Goal: Transaction & Acquisition: Purchase product/service

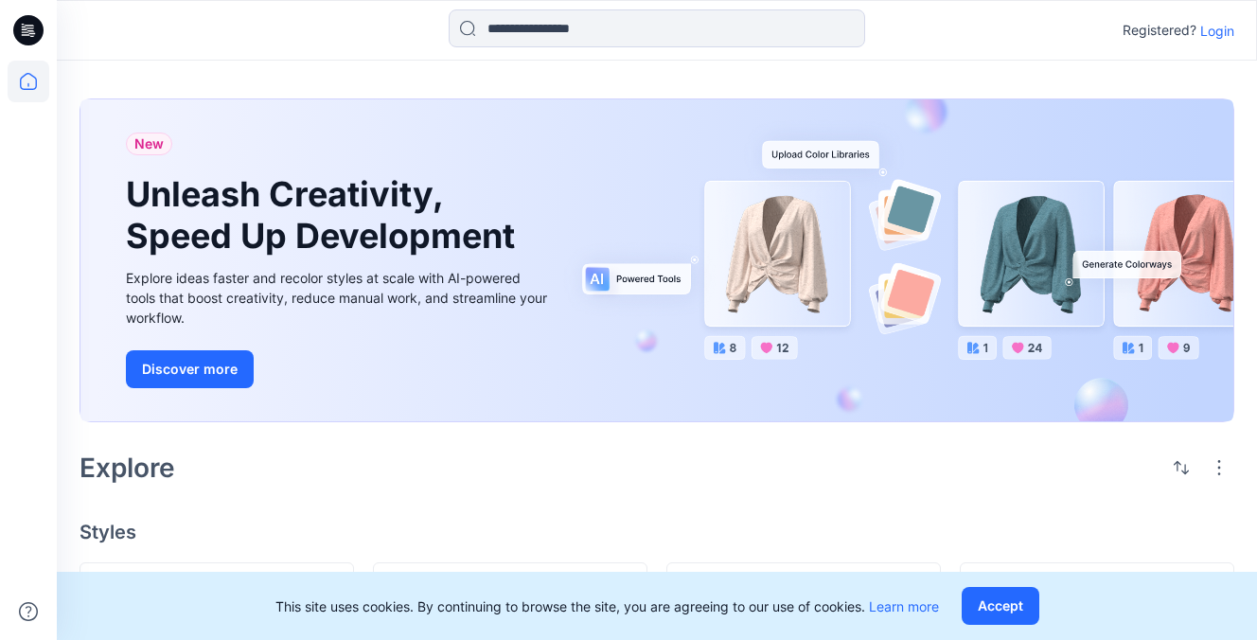
click at [1213, 25] on p "Login" at bounding box center [1217, 31] width 34 height 20
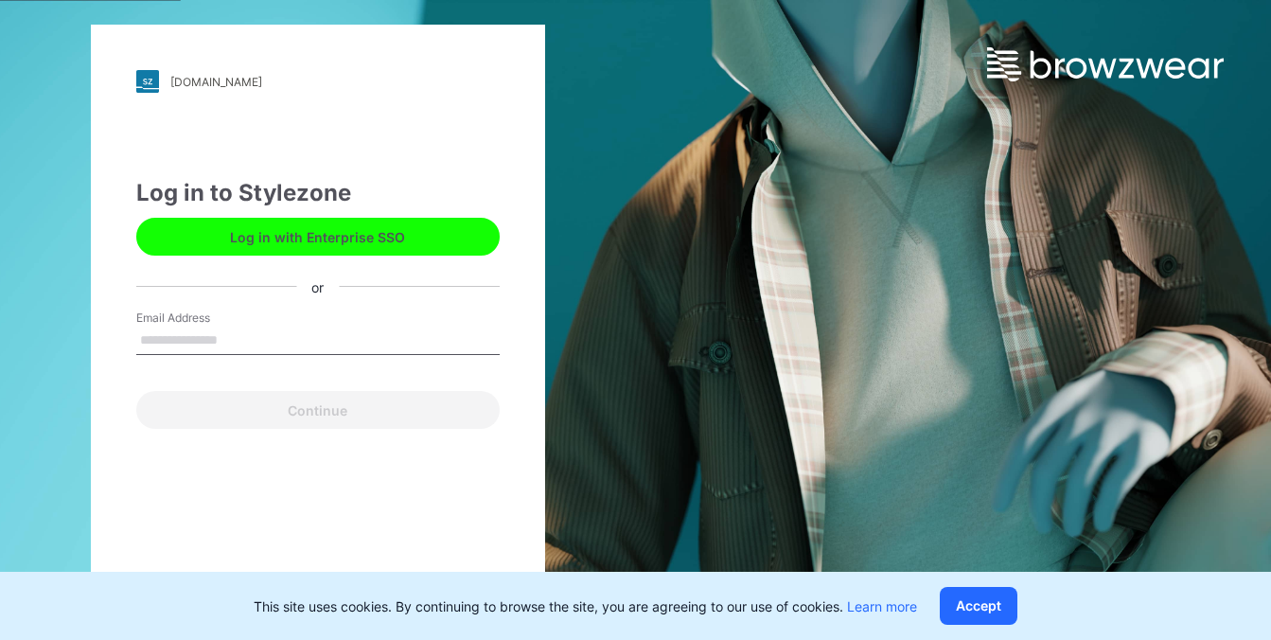
click at [260, 327] on input "Email Address" at bounding box center [317, 341] width 363 height 28
type input "**********"
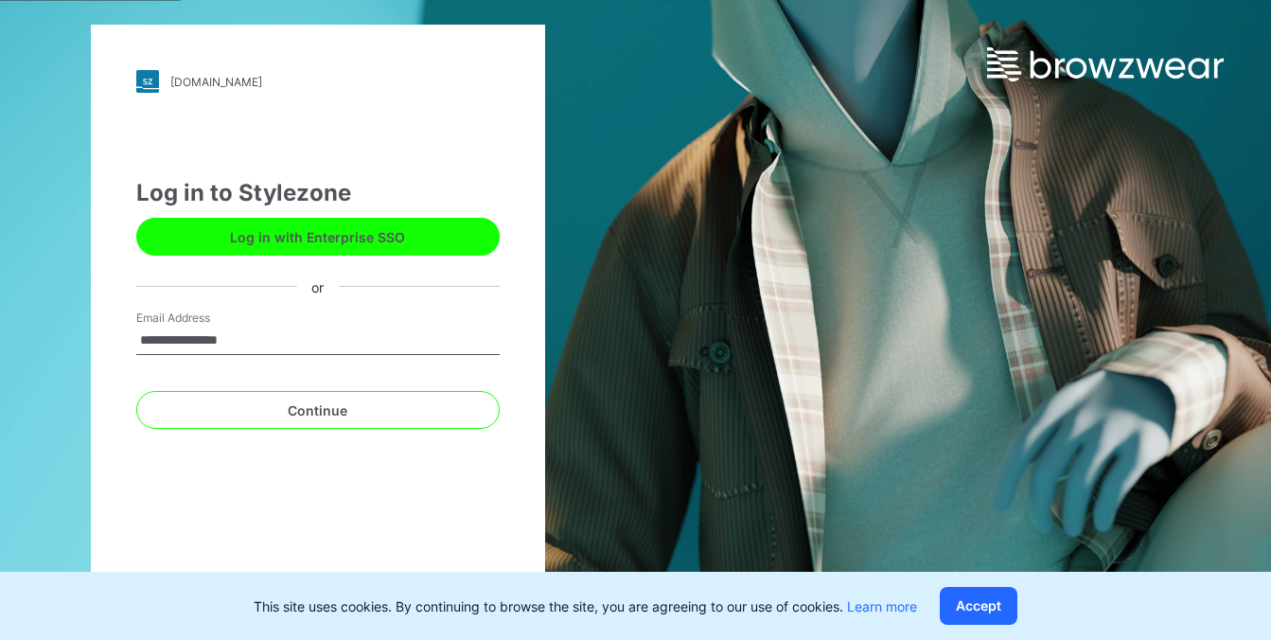
click at [277, 434] on div "**********" at bounding box center [318, 320] width 454 height 591
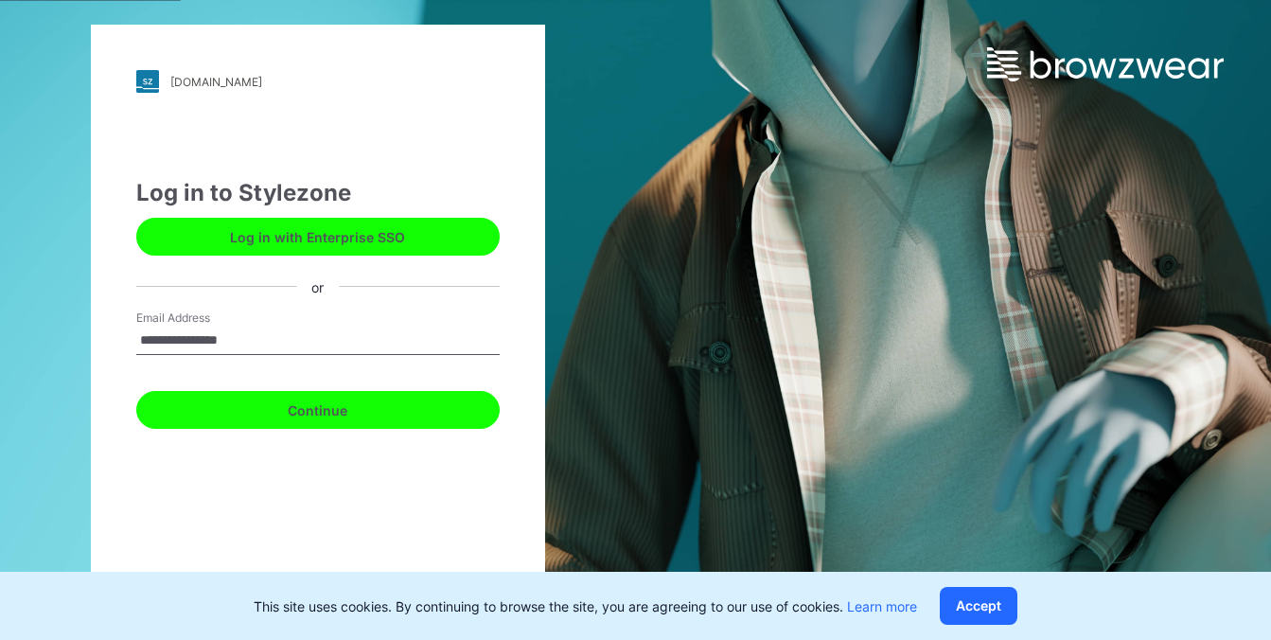
click at [285, 413] on button "Continue" at bounding box center [317, 410] width 363 height 38
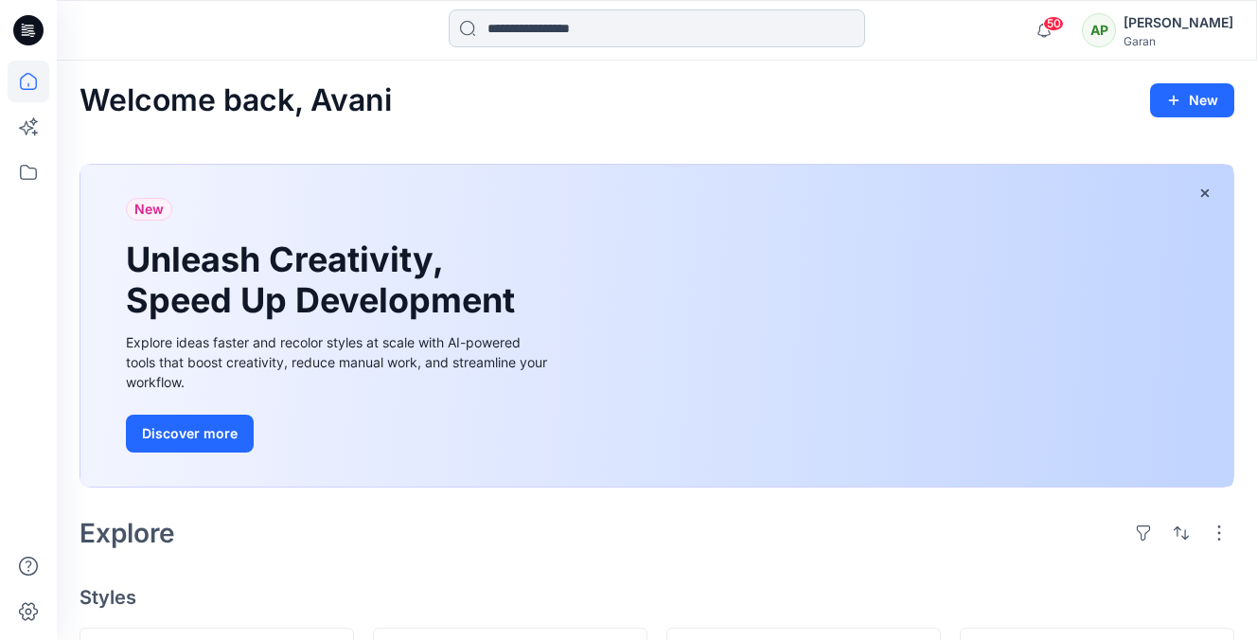
click at [697, 25] on input at bounding box center [657, 28] width 416 height 38
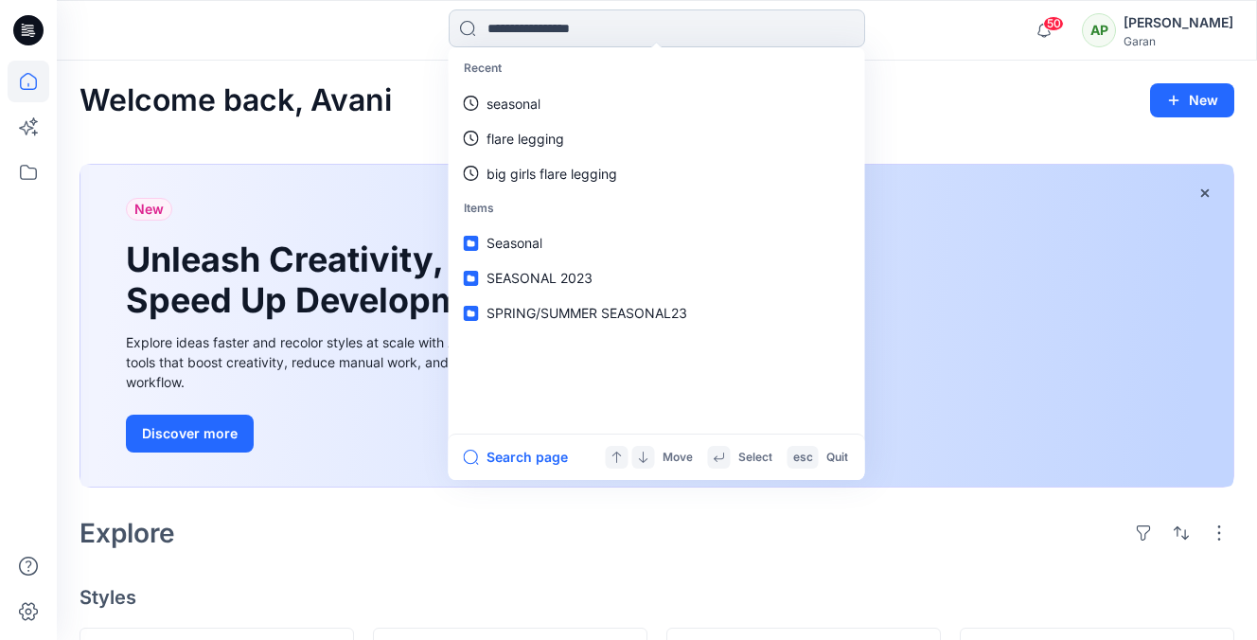
click at [649, 36] on input at bounding box center [657, 28] width 416 height 38
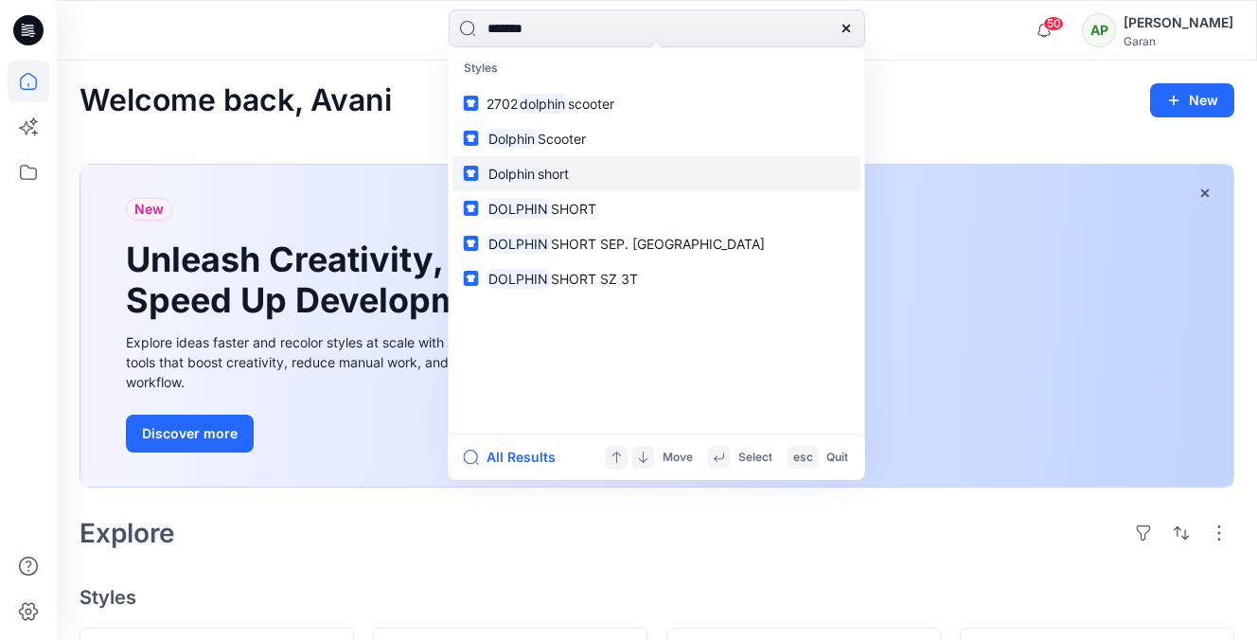
type input "*******"
click at [619, 172] on link "Dolphin short" at bounding box center [656, 173] width 409 height 35
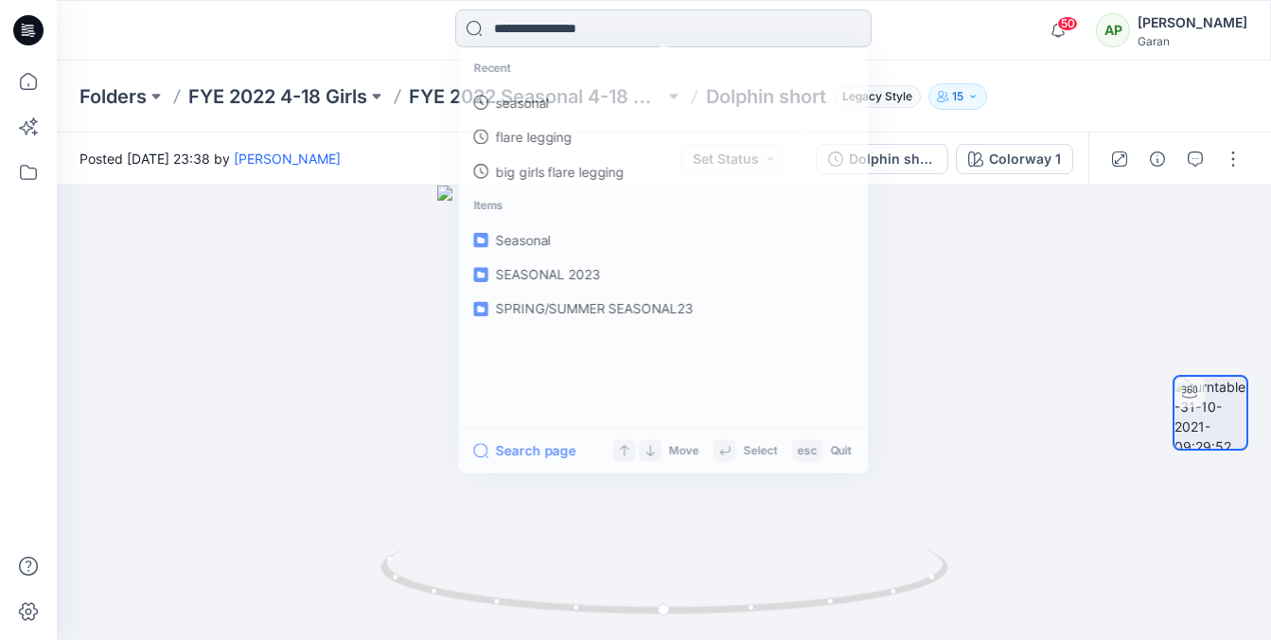
click at [627, 26] on input at bounding box center [663, 28] width 416 height 38
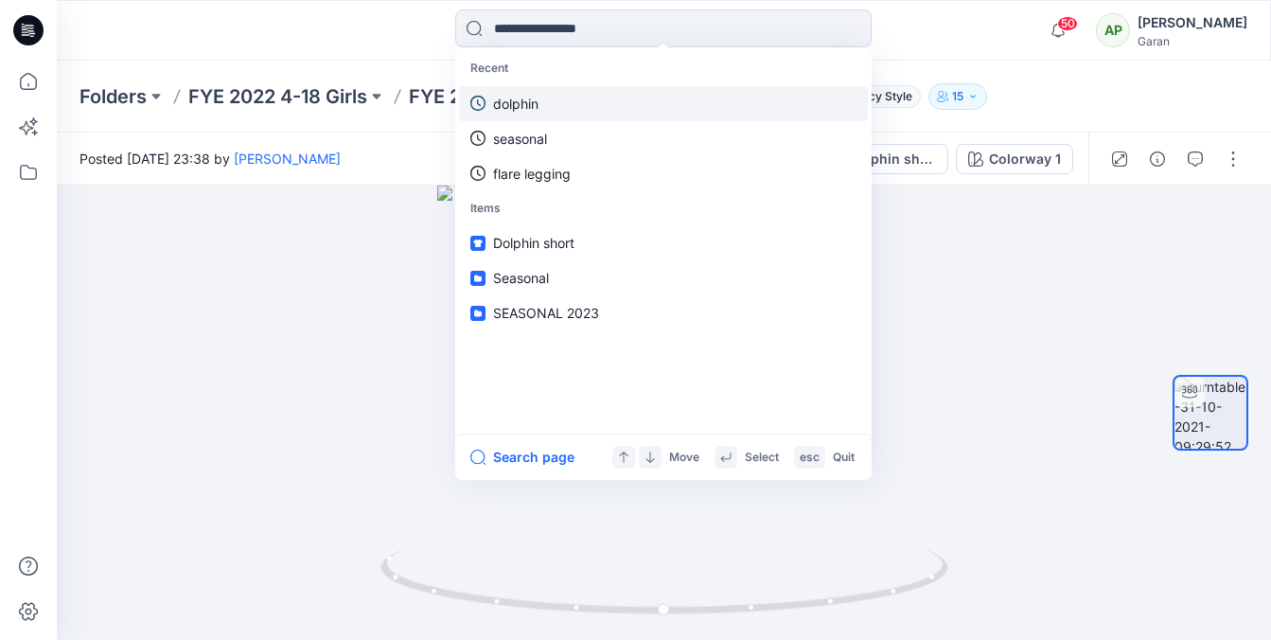
click at [519, 111] on p "dolphin" at bounding box center [515, 104] width 45 height 20
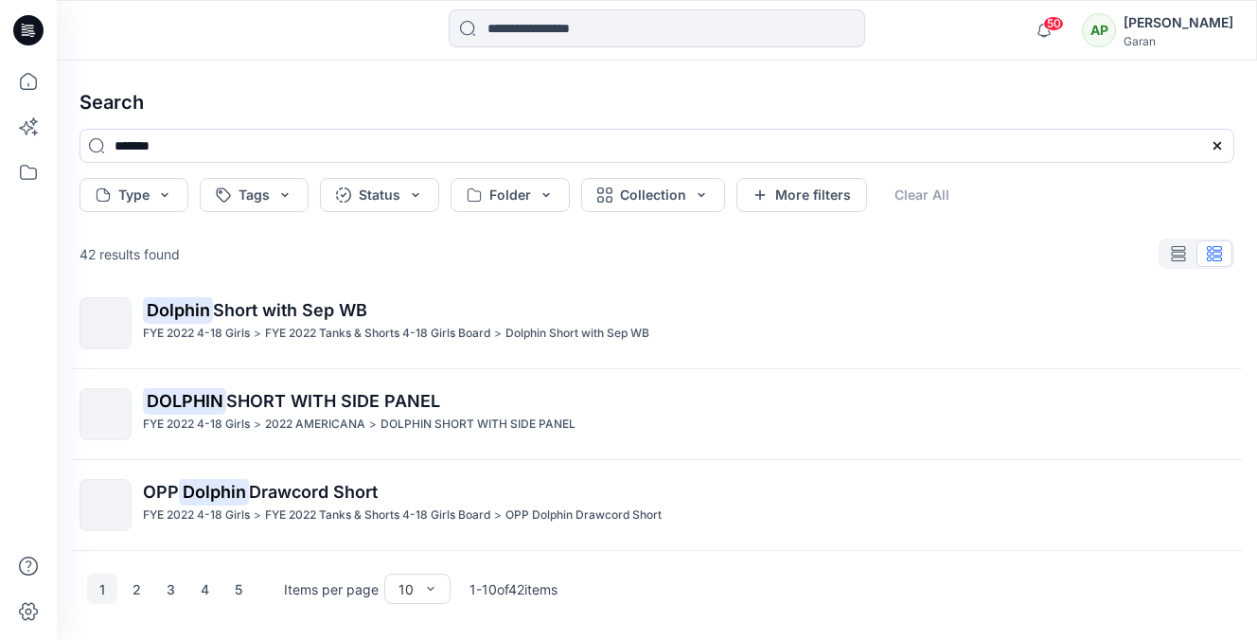
scroll to position [2, 0]
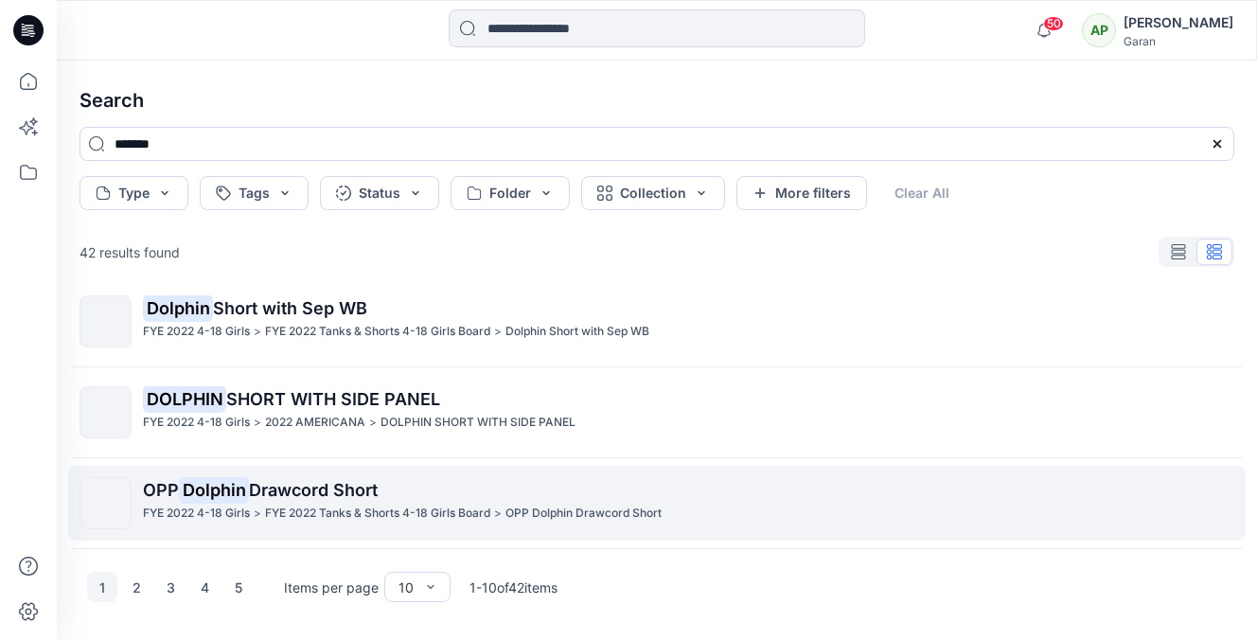
click at [326, 510] on p "FYE 2022 Tanks & Shorts 4-18 Girls Board" at bounding box center [377, 514] width 225 height 20
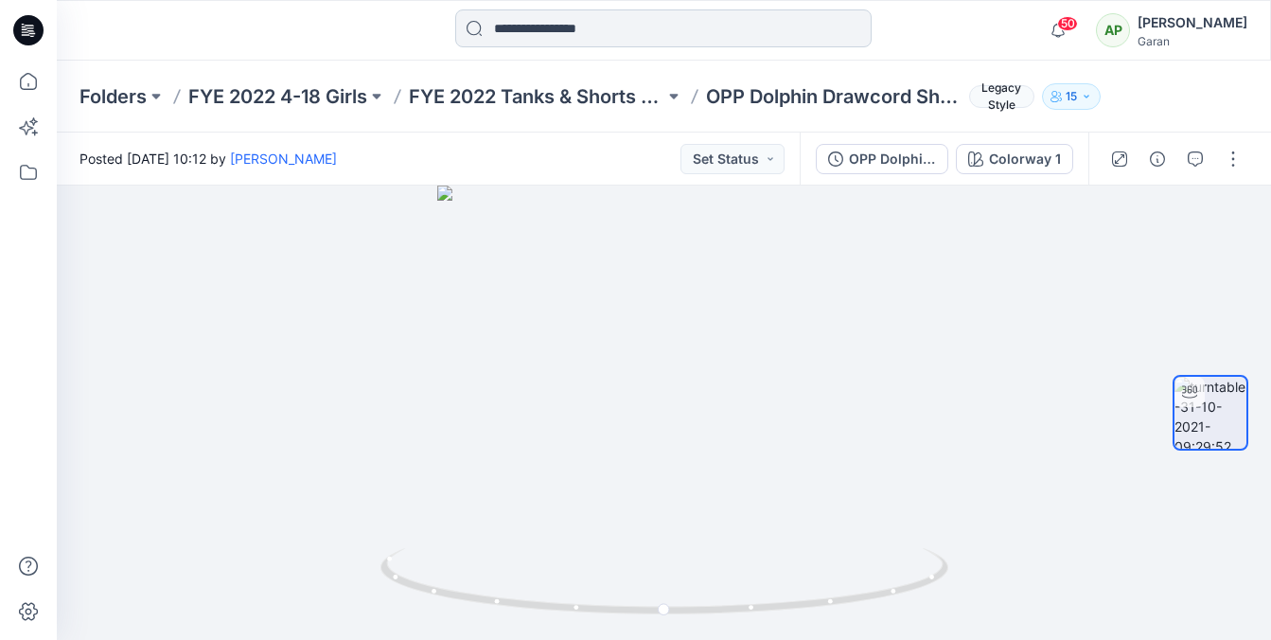
click at [556, 24] on input at bounding box center [663, 28] width 416 height 38
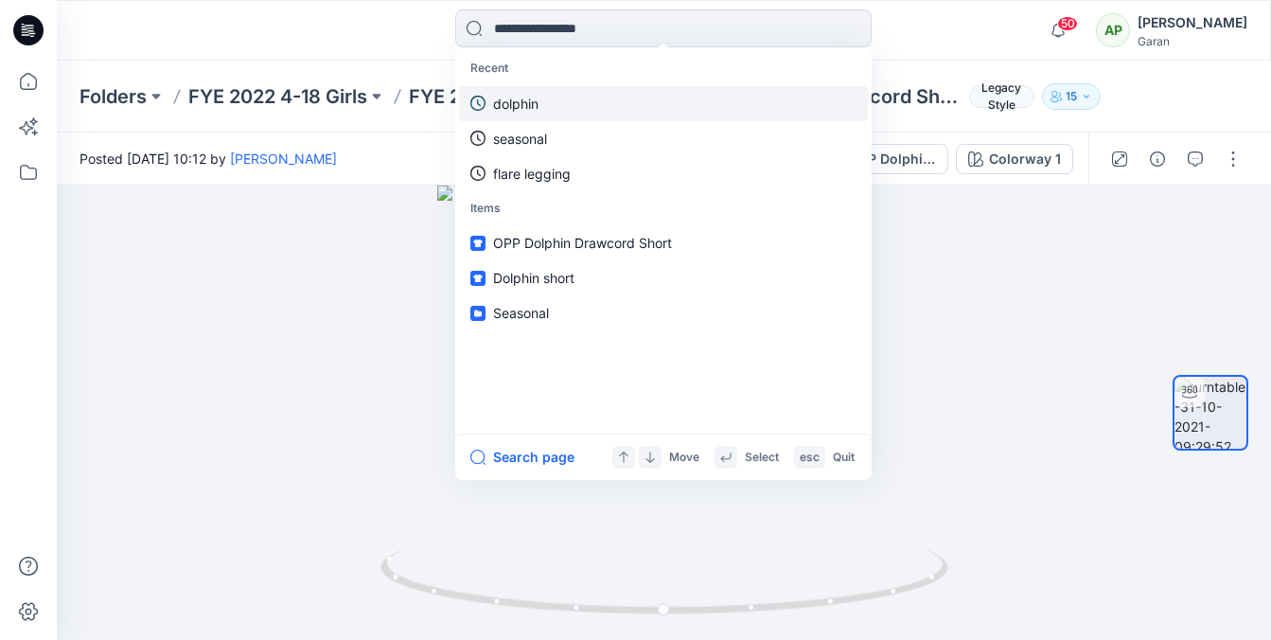
click at [525, 104] on p "dolphin" at bounding box center [515, 104] width 45 height 20
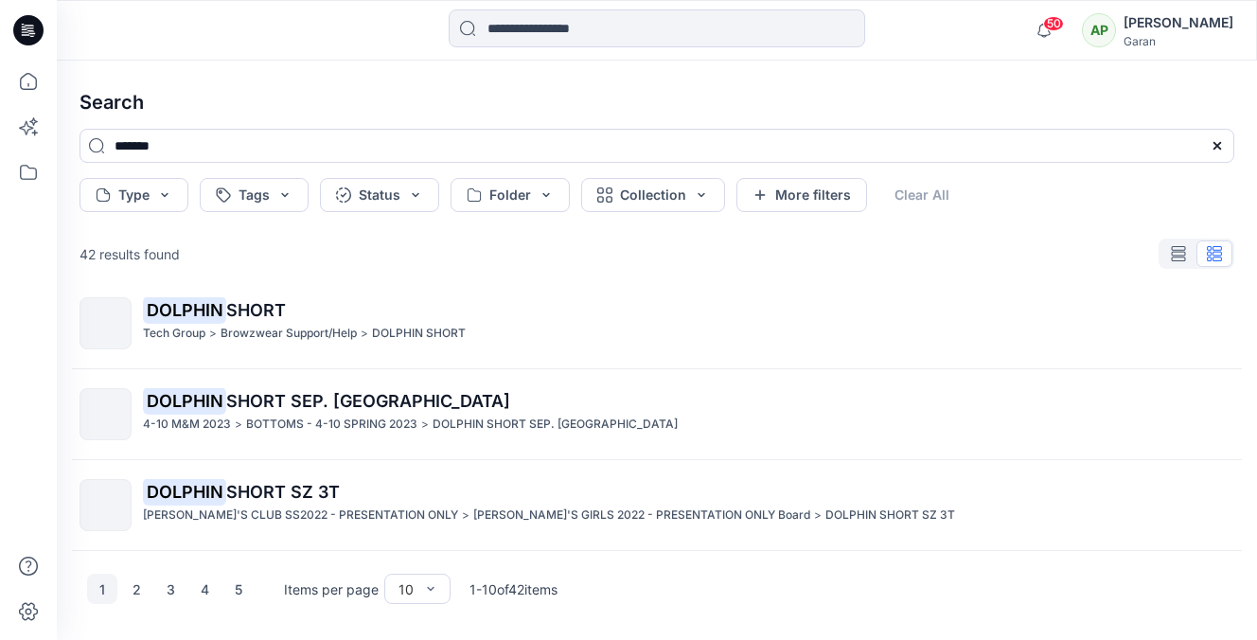
scroll to position [653, 0]
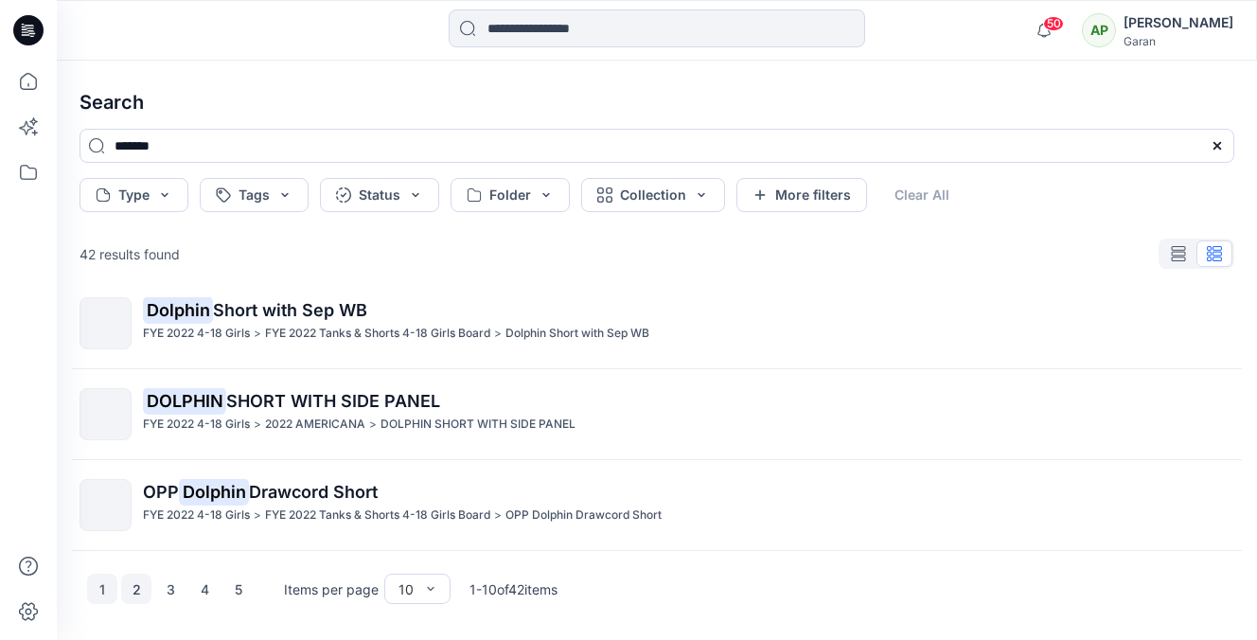
click at [133, 584] on button "2" at bounding box center [136, 589] width 30 height 30
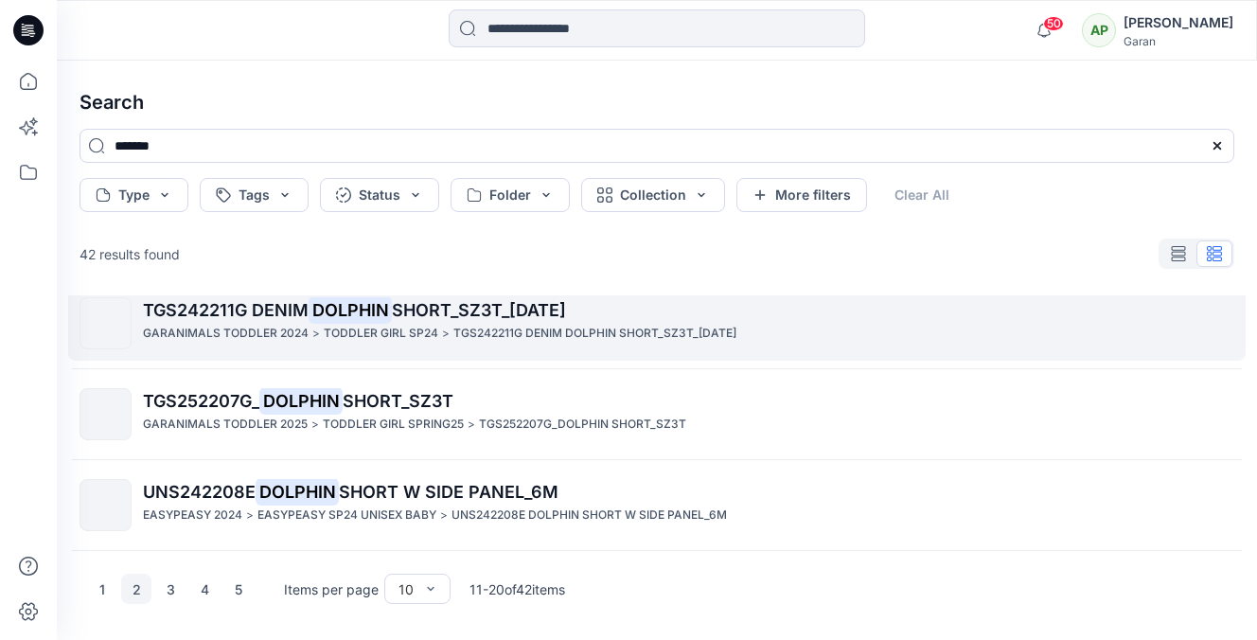
click at [230, 310] on span "TGS242211G DENIM" at bounding box center [226, 310] width 166 height 20
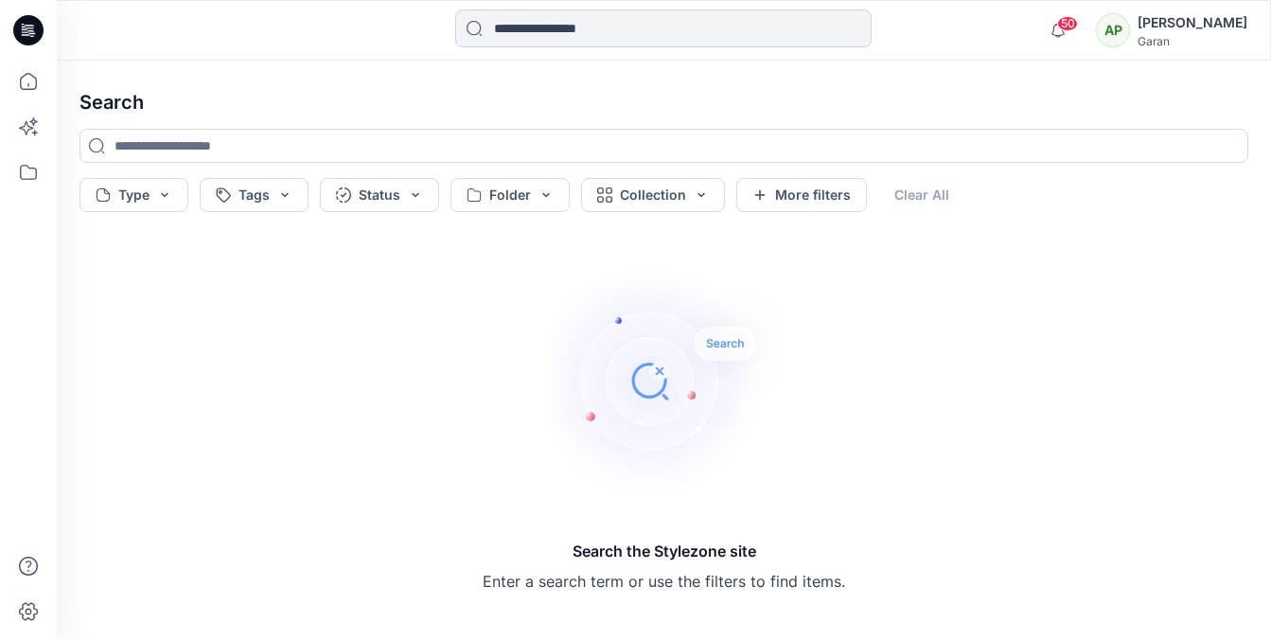
click at [574, 27] on input at bounding box center [663, 28] width 416 height 38
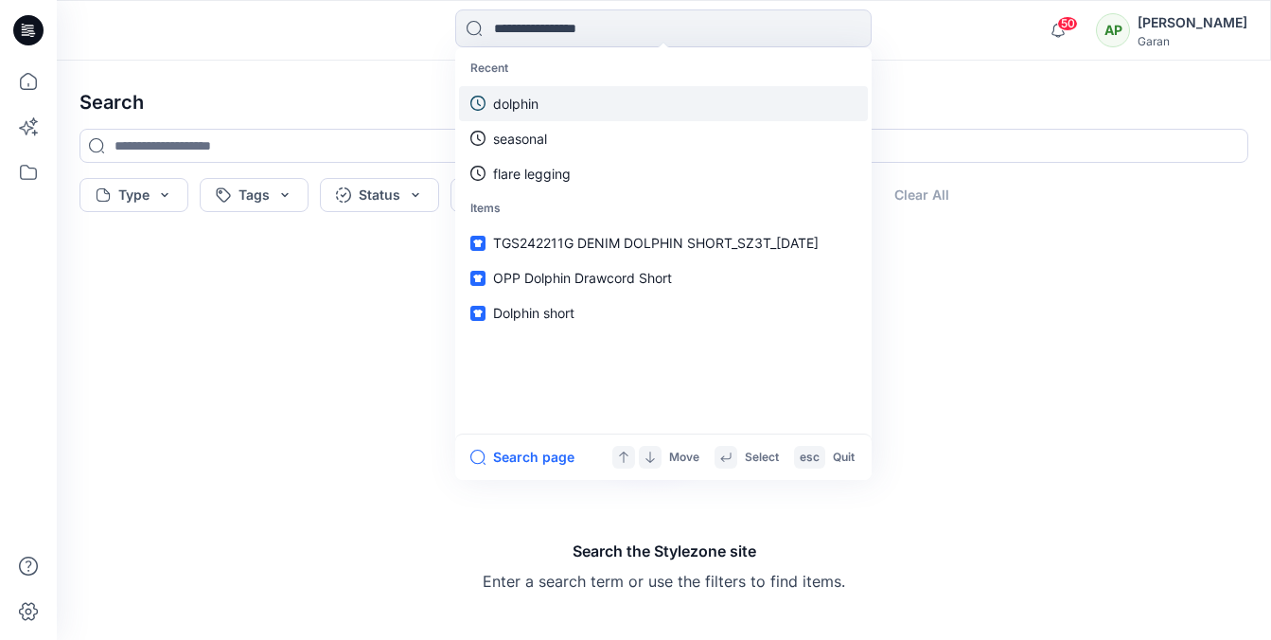
click at [548, 107] on link "dolphin" at bounding box center [663, 103] width 409 height 35
type input "*******"
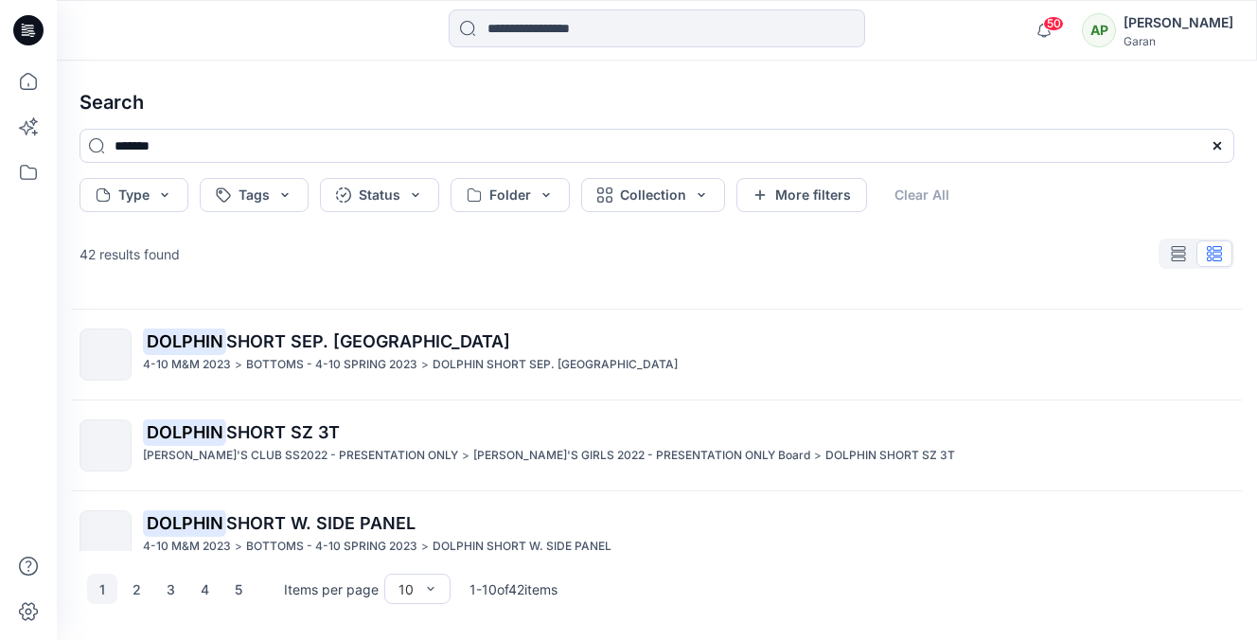
scroll to position [653, 0]
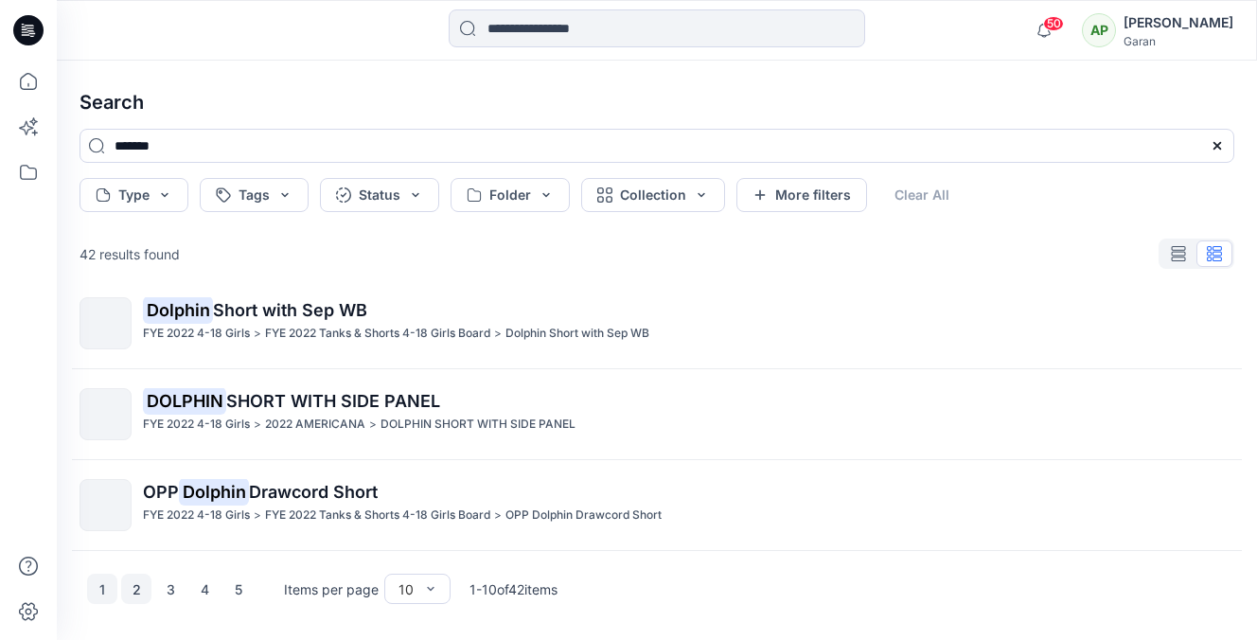
click at [133, 591] on button "2" at bounding box center [136, 589] width 30 height 30
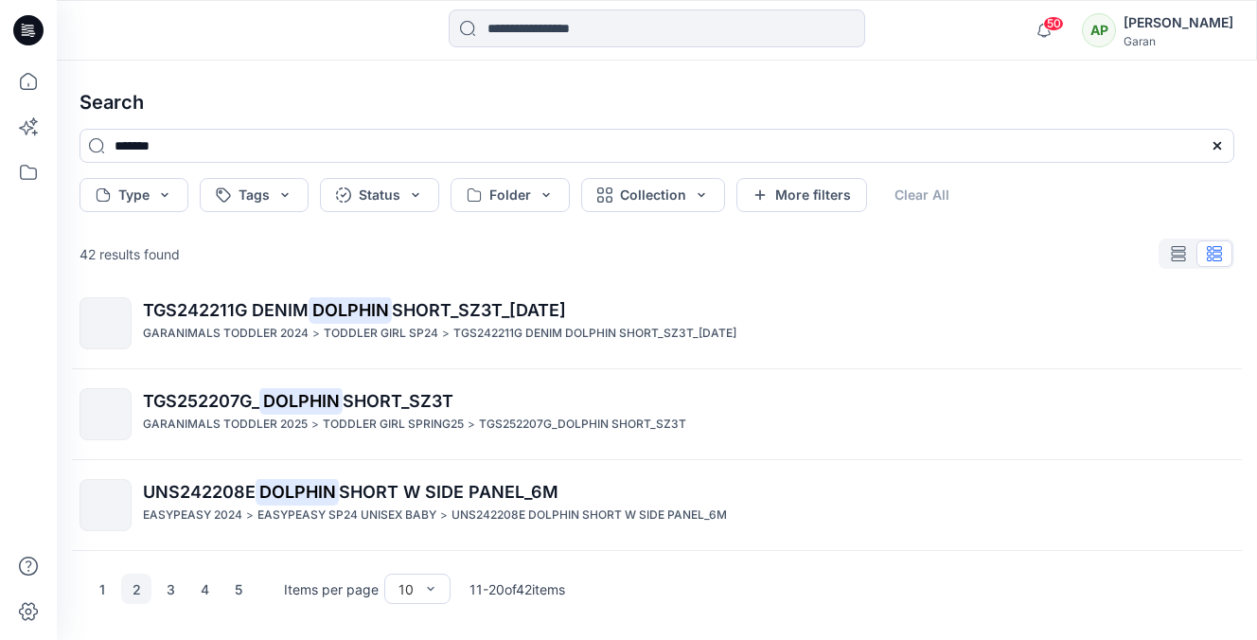
scroll to position [2, 0]
click at [161, 587] on button "3" at bounding box center [170, 587] width 30 height 30
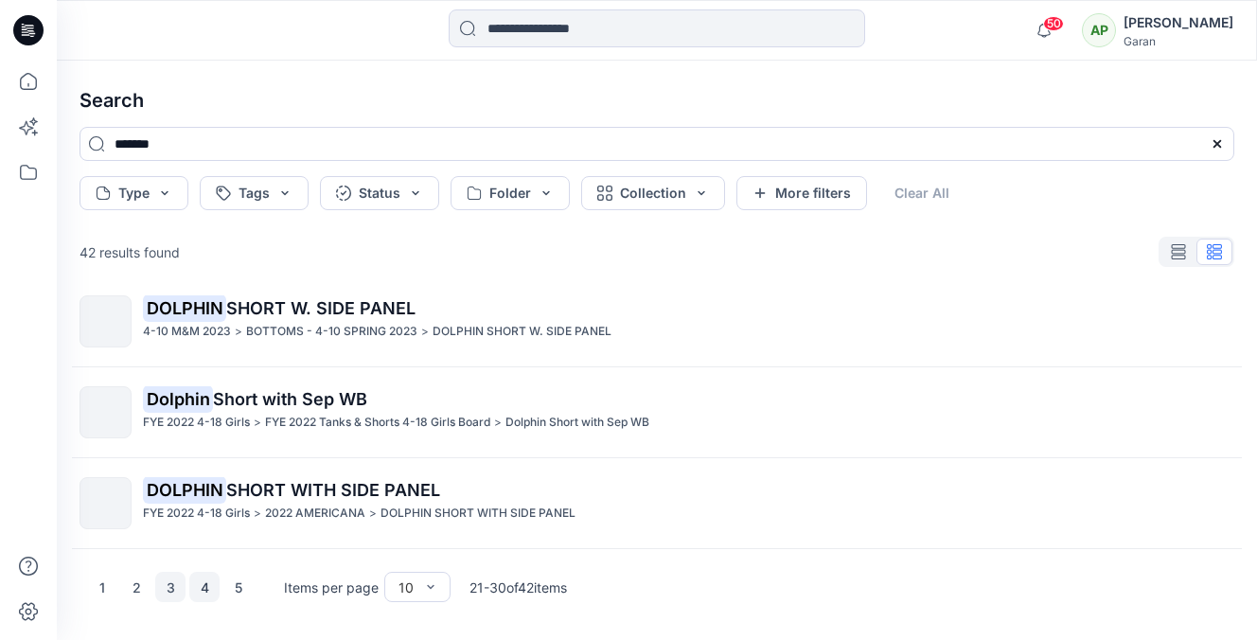
click at [202, 589] on button "4" at bounding box center [204, 587] width 30 height 30
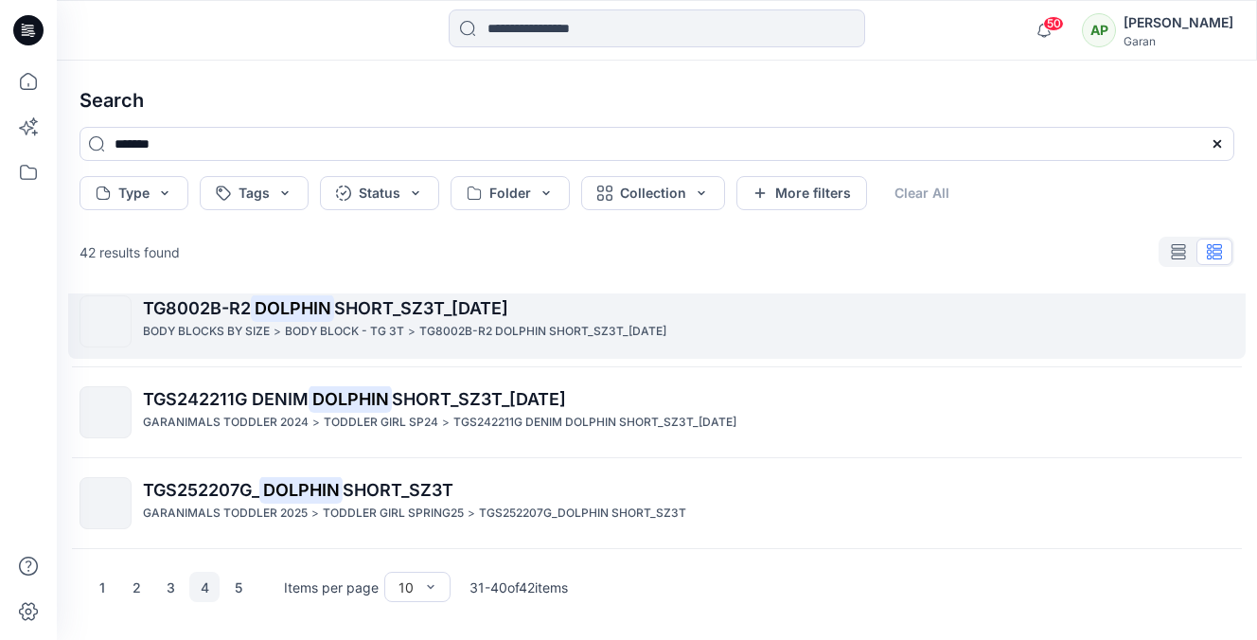
click at [299, 310] on mark "DOLPHIN" at bounding box center [292, 307] width 83 height 27
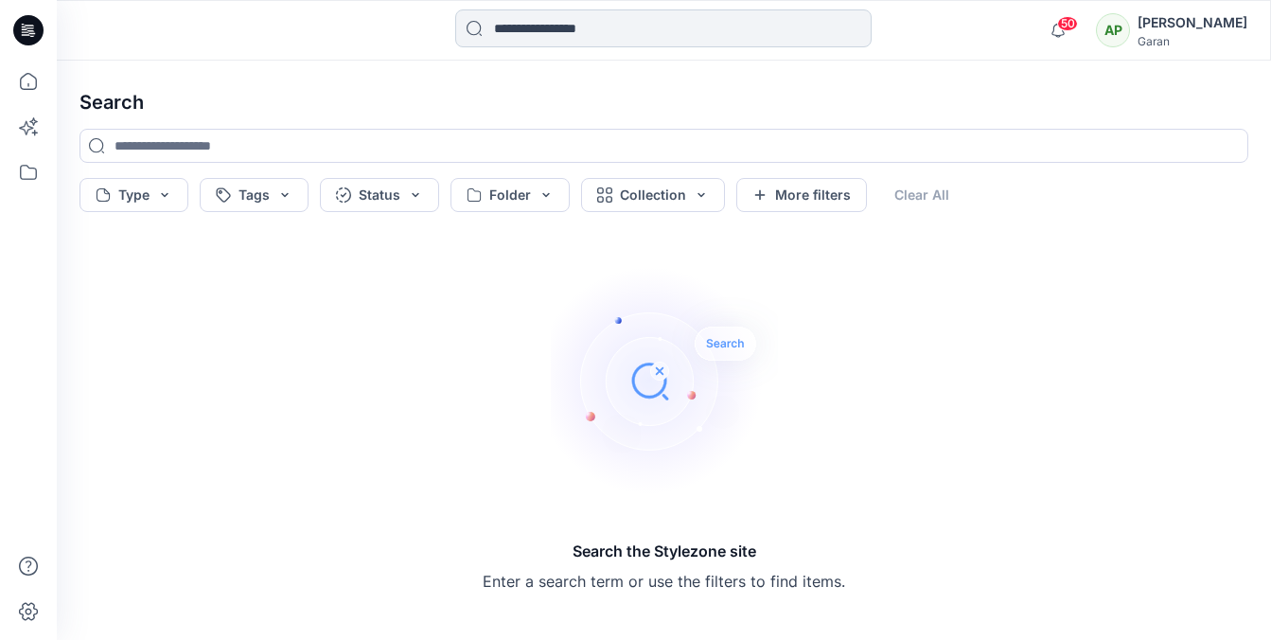
click at [519, 35] on input at bounding box center [663, 28] width 416 height 38
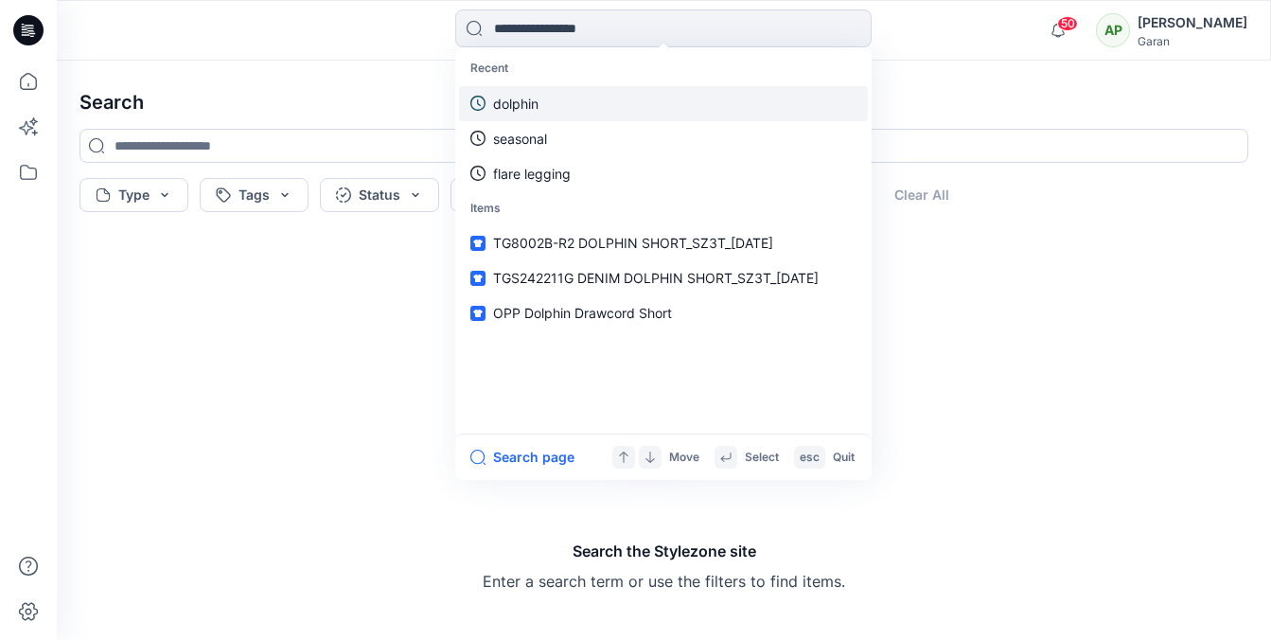
click at [513, 94] on p "dolphin" at bounding box center [515, 104] width 45 height 20
type input "*******"
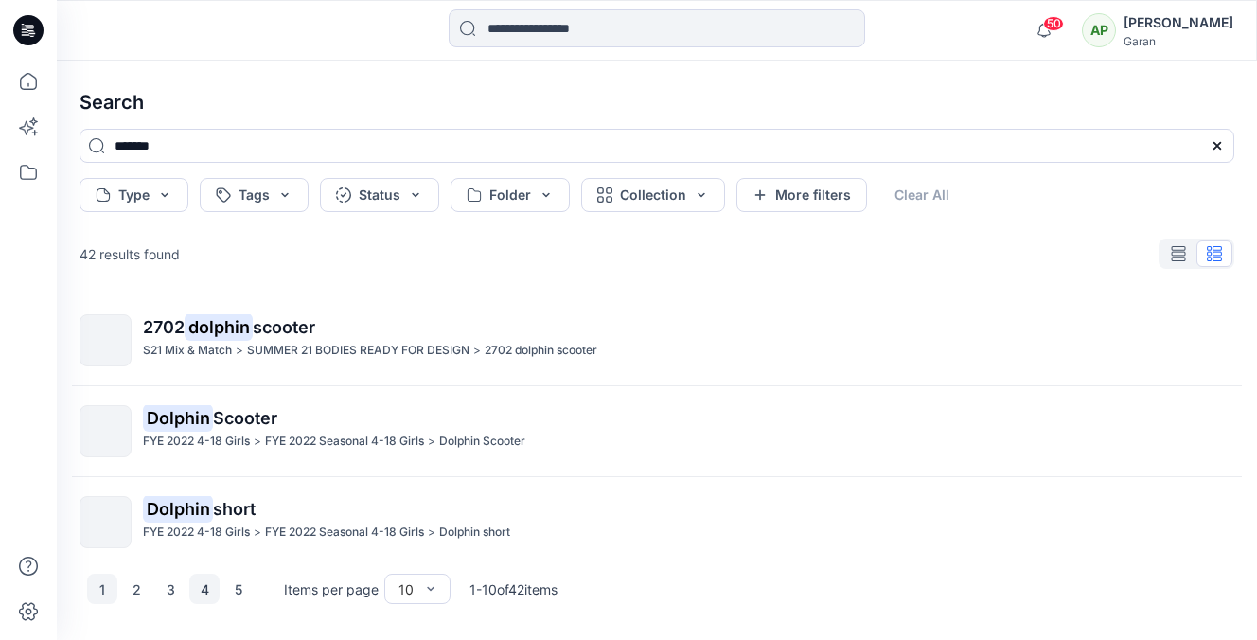
click at [203, 589] on button "4" at bounding box center [204, 589] width 30 height 30
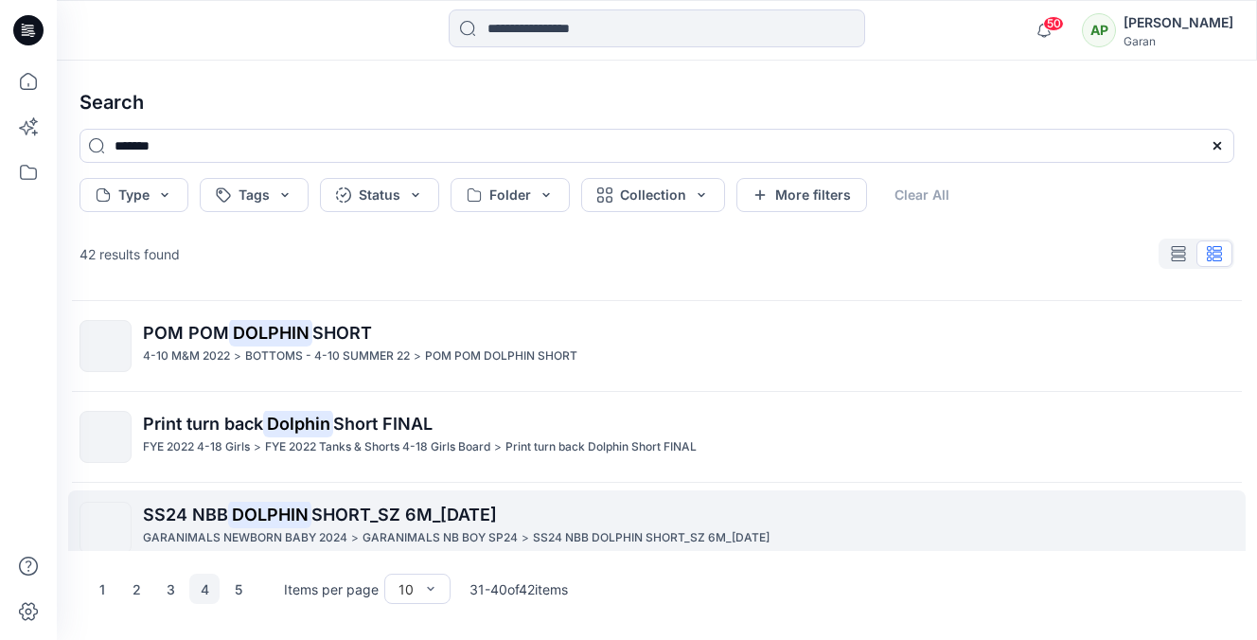
scroll to position [269, 0]
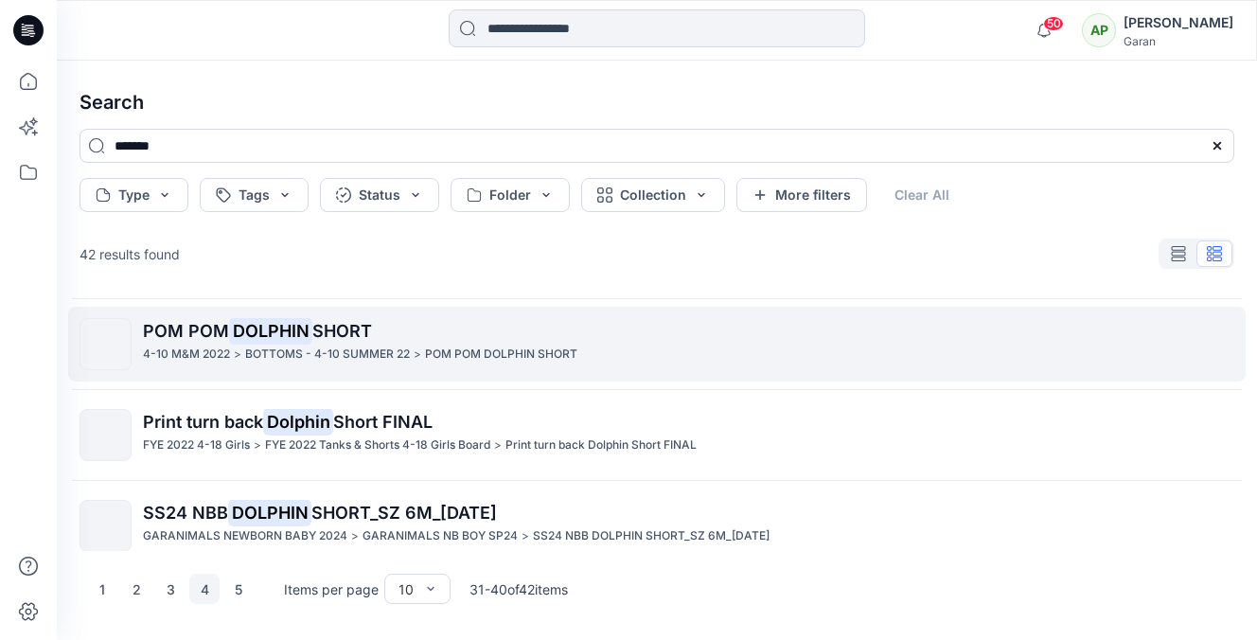
click at [261, 344] on mark "DOLPHIN" at bounding box center [270, 330] width 83 height 27
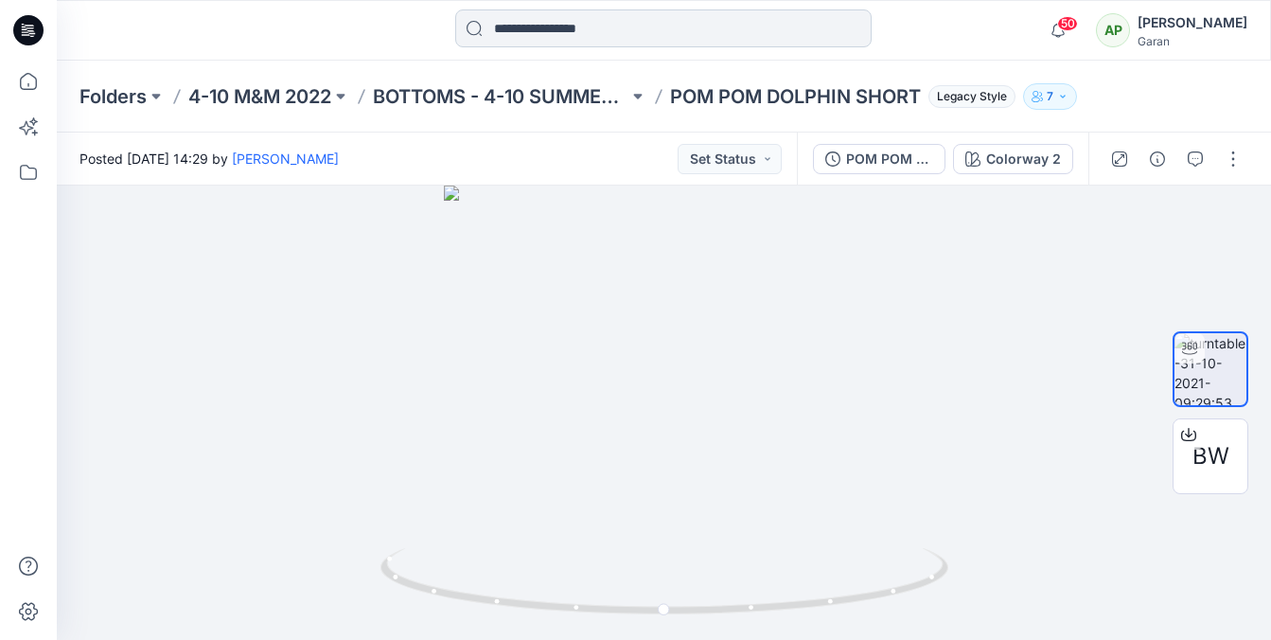
click at [528, 43] on input at bounding box center [663, 28] width 416 height 38
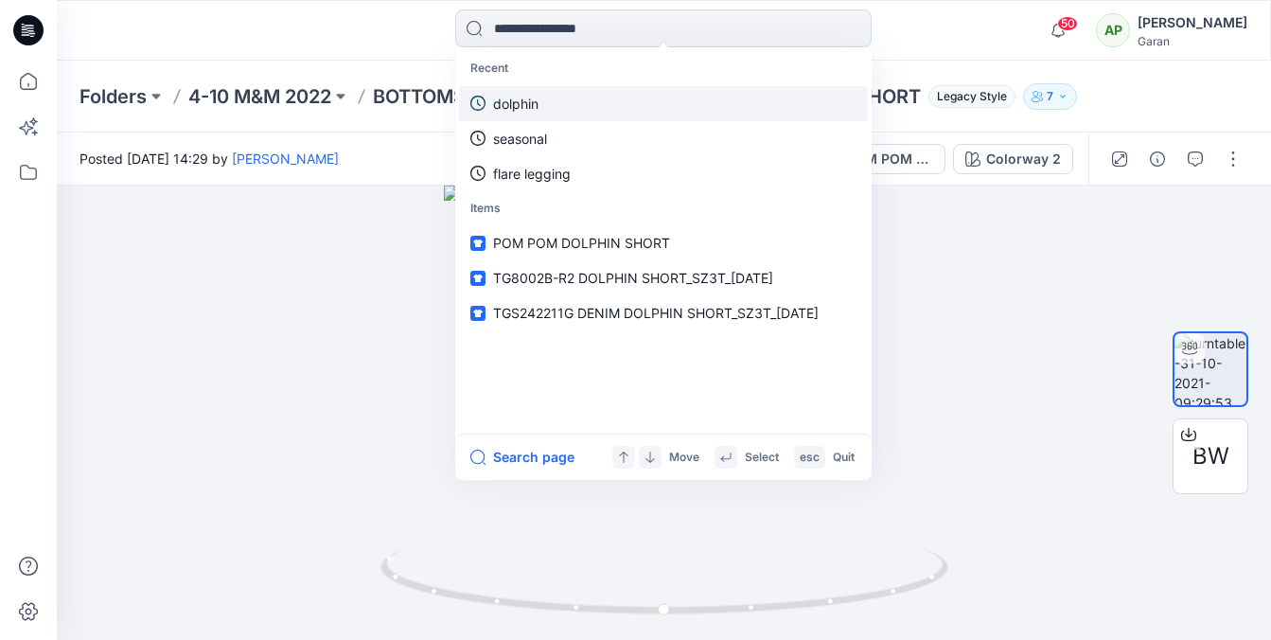
click at [520, 95] on p "dolphin" at bounding box center [515, 104] width 45 height 20
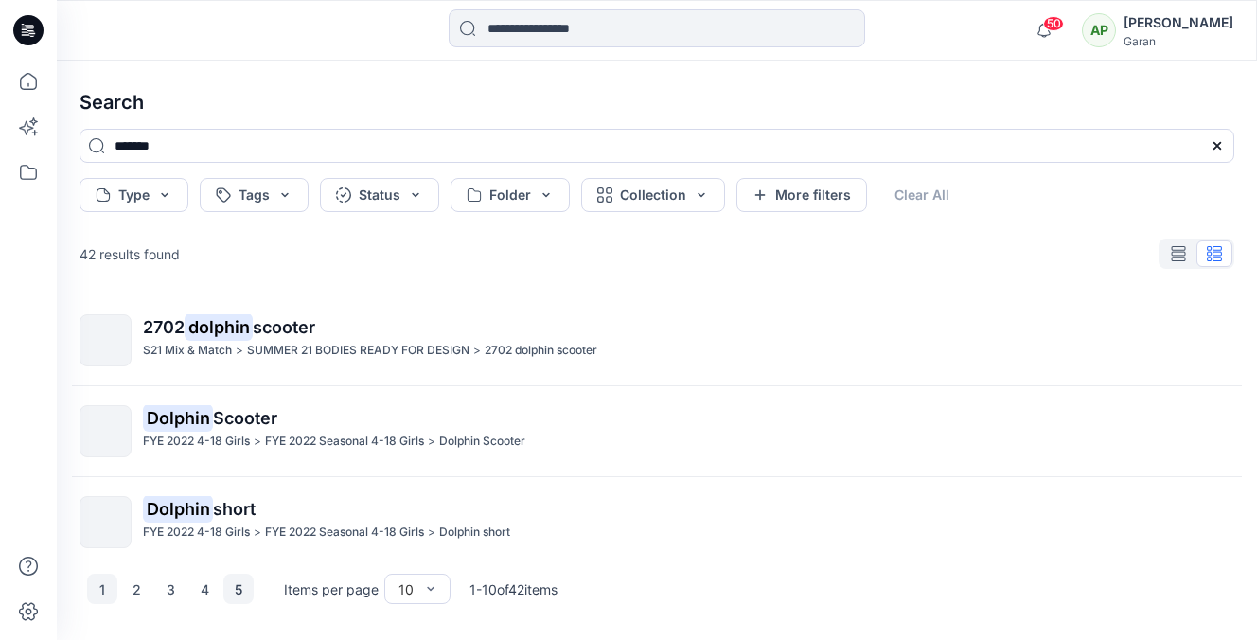
click at [247, 595] on button "5" at bounding box center [238, 589] width 30 height 30
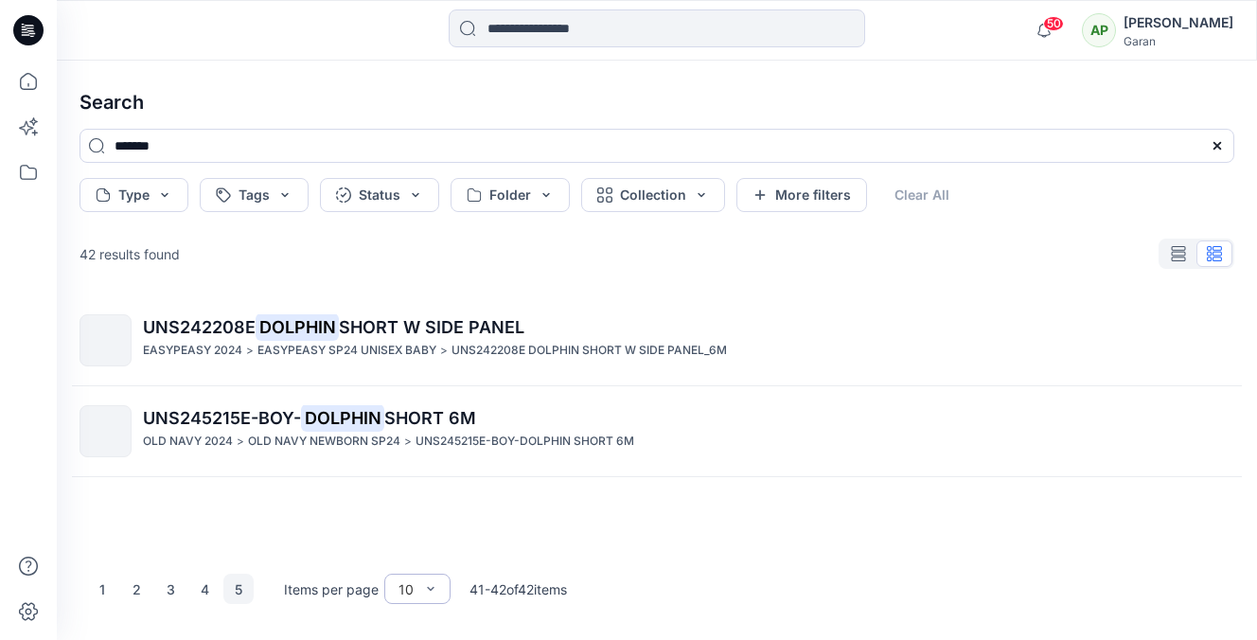
scroll to position [2, 0]
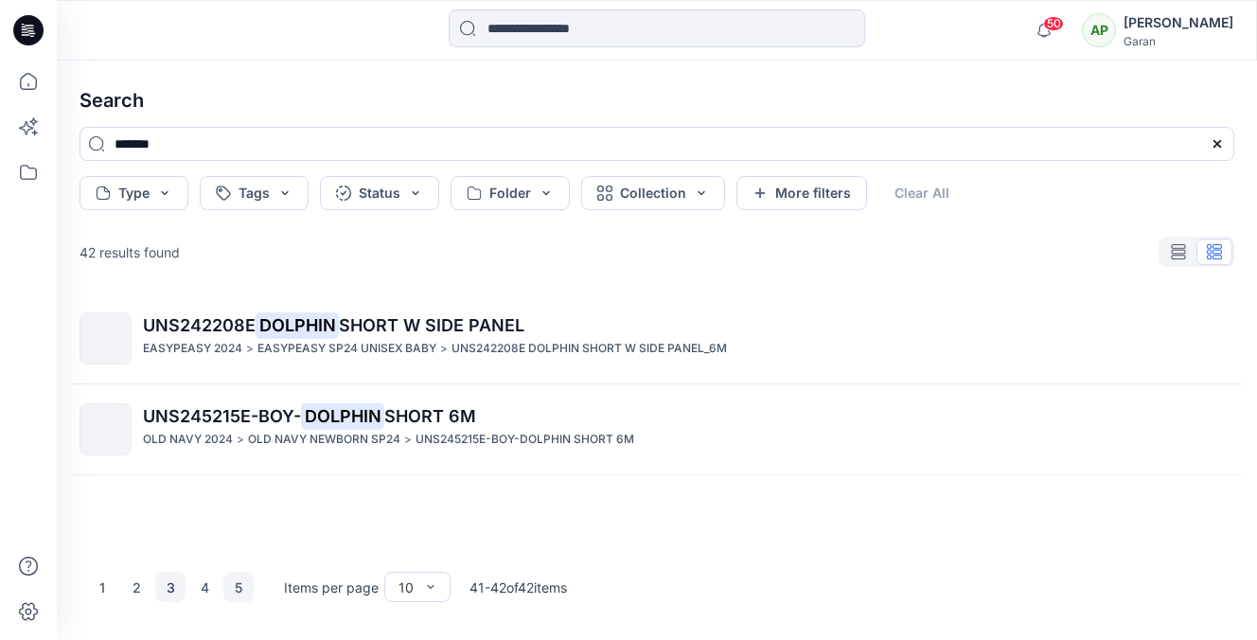
click at [173, 586] on button "3" at bounding box center [170, 587] width 30 height 30
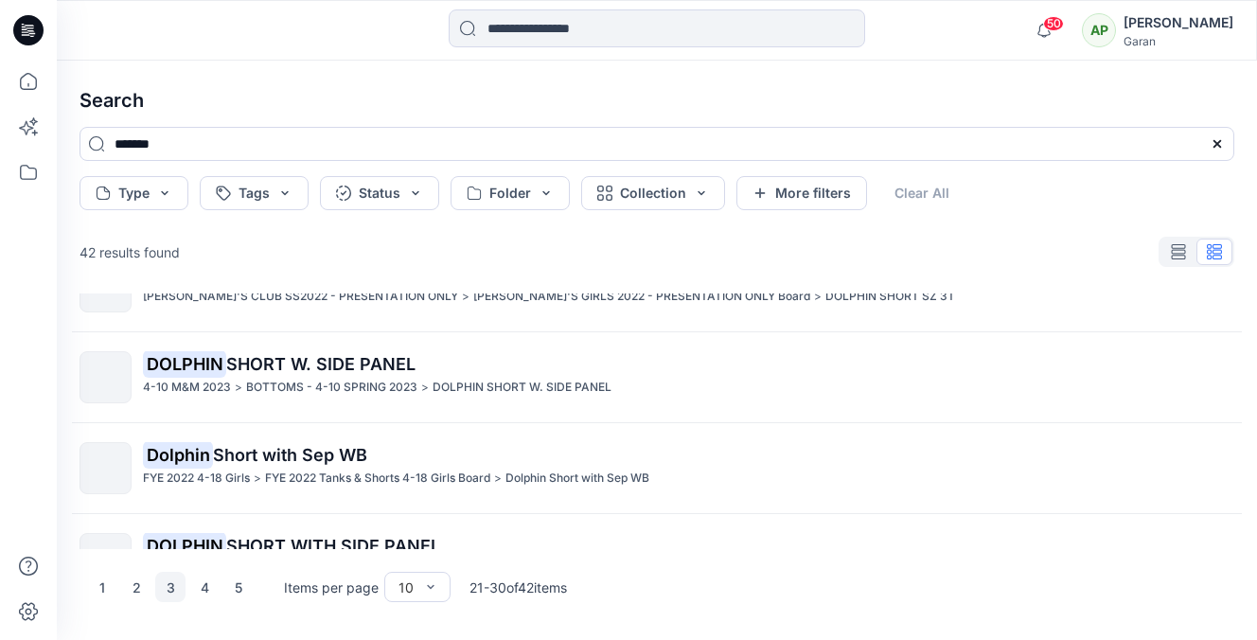
scroll to position [653, 0]
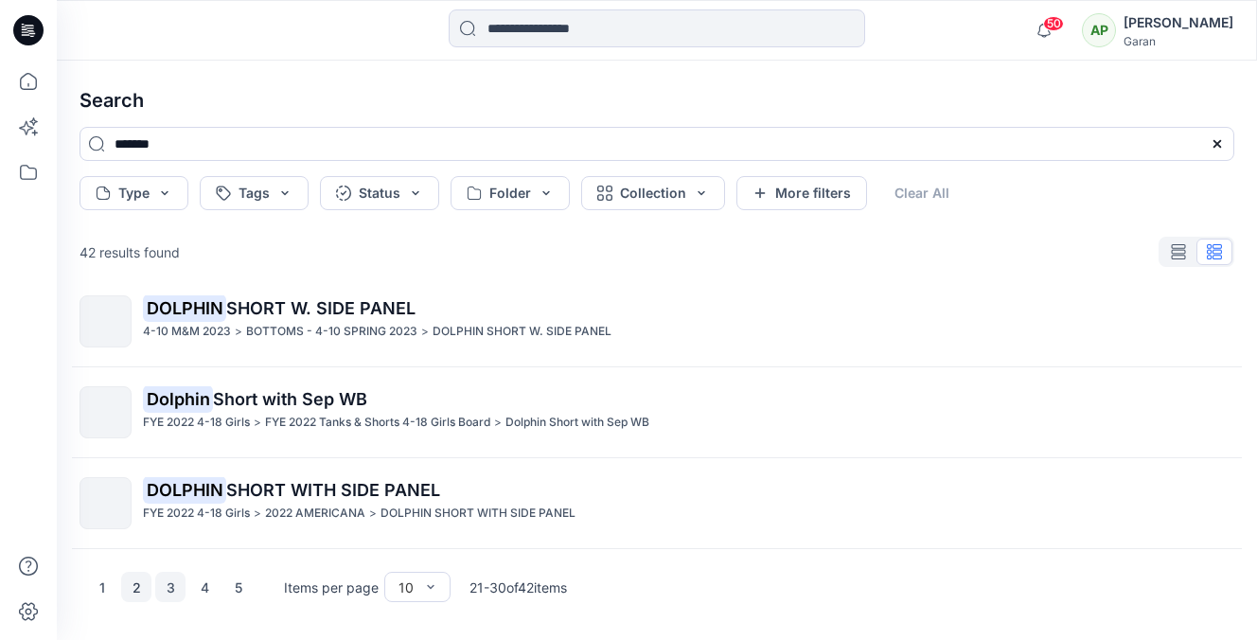
click at [133, 585] on button "2" at bounding box center [136, 587] width 30 height 30
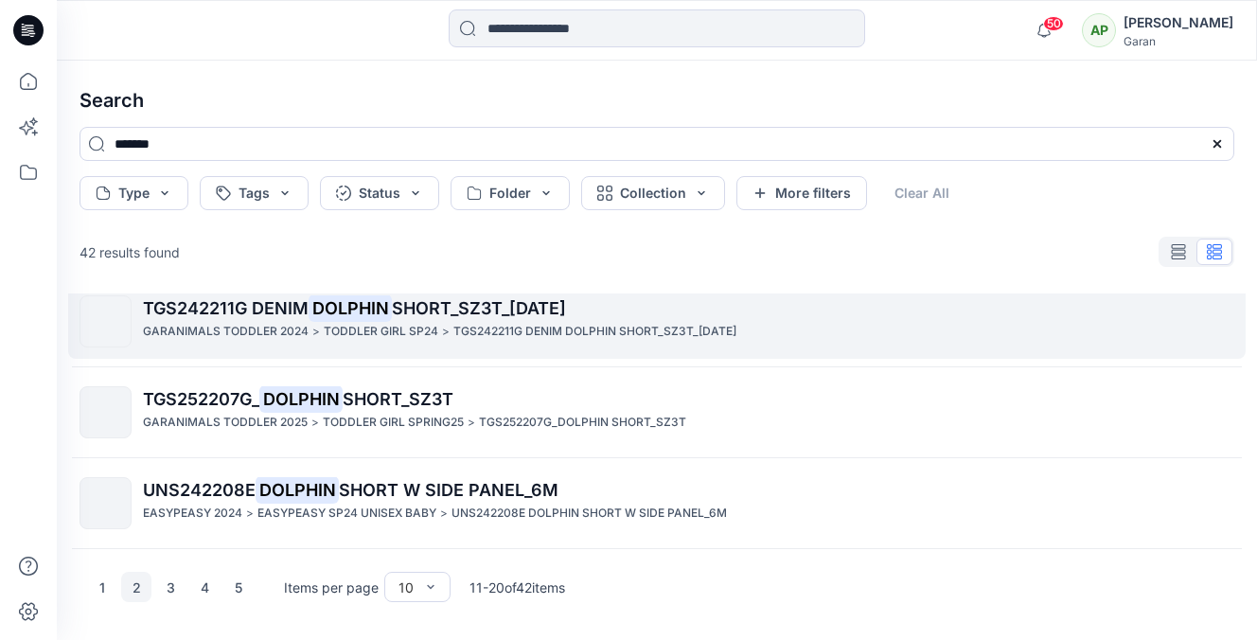
click at [241, 320] on p "TGS242211G DENIM DOLPHIN SHORT_SZ3T_5.17.23" at bounding box center [688, 308] width 1090 height 27
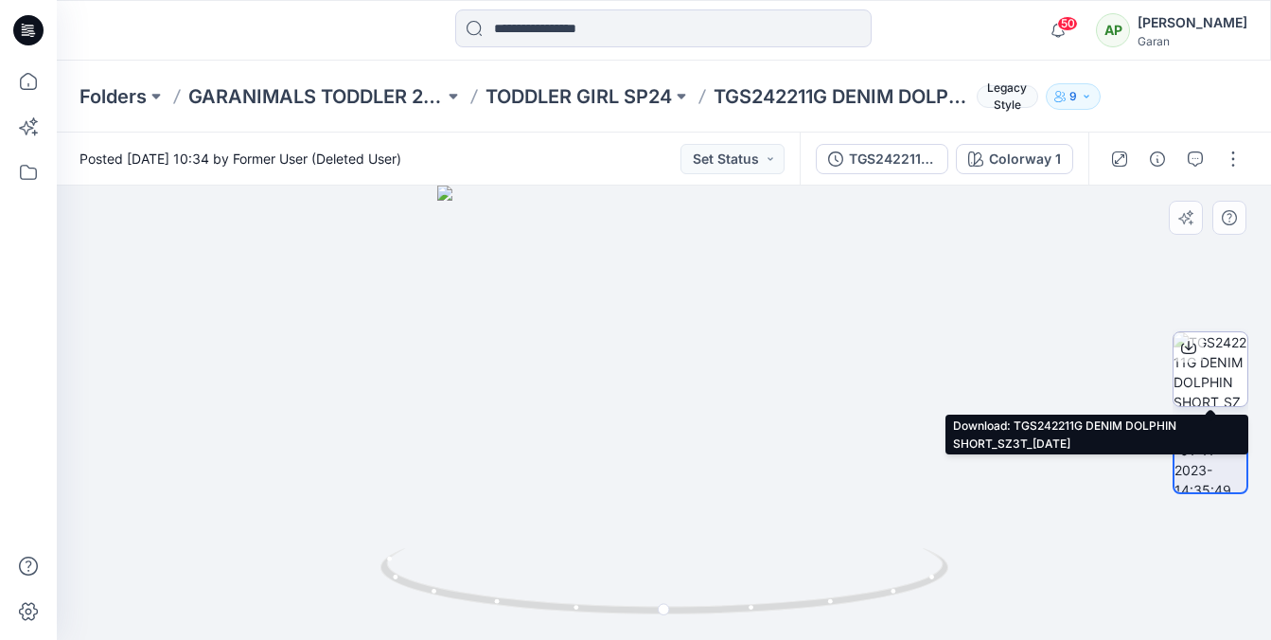
click at [1191, 346] on icon at bounding box center [1189, 345] width 8 height 9
